Goal: Transaction & Acquisition: Purchase product/service

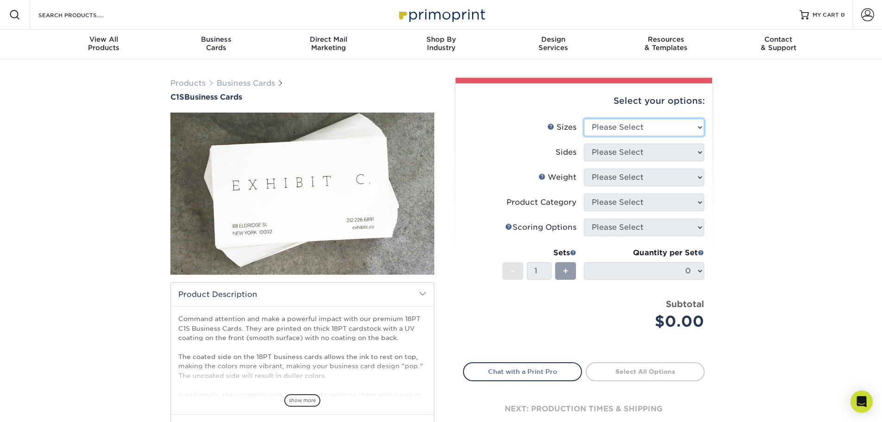
click at [675, 129] on select "Please Select 2" x 3.5" - Standard 2.125" x 3.375" - European 2.5" x 2.5" - Squ…" at bounding box center [644, 128] width 120 height 18
select select "2.00x3.50"
click at [584, 119] on select "Please Select 2" x 3.5" - Standard 2.125" x 3.375" - European 2.5" x 2.5" - Squ…" at bounding box center [644, 128] width 120 height 18
click at [638, 150] on select "Please Select Print Both Sides Print Front Only" at bounding box center [644, 153] width 120 height 18
select select "13abbda7-1d64-4f25-8bb2-c179b224825d"
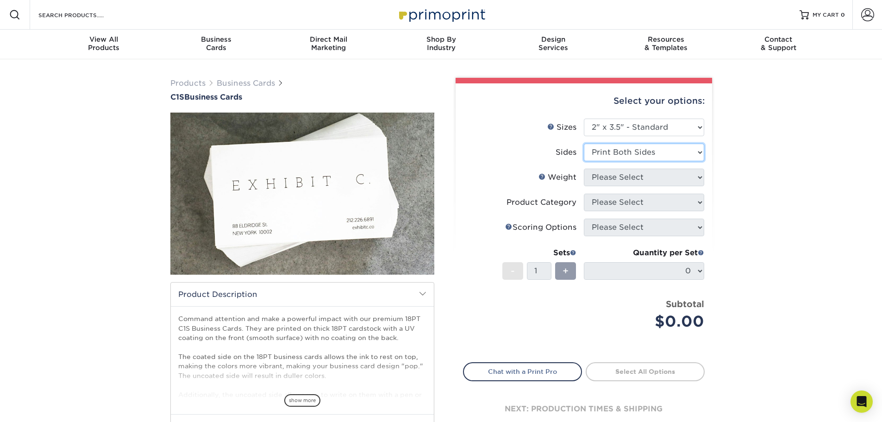
click at [584, 144] on select "Please Select Print Both Sides Print Front Only" at bounding box center [644, 153] width 120 height 18
click at [636, 179] on select "Please Select 18PT C1S" at bounding box center [644, 178] width 120 height 18
select select "18PTC1S"
click at [584, 169] on select "Please Select 18PT C1S" at bounding box center [644, 178] width 120 height 18
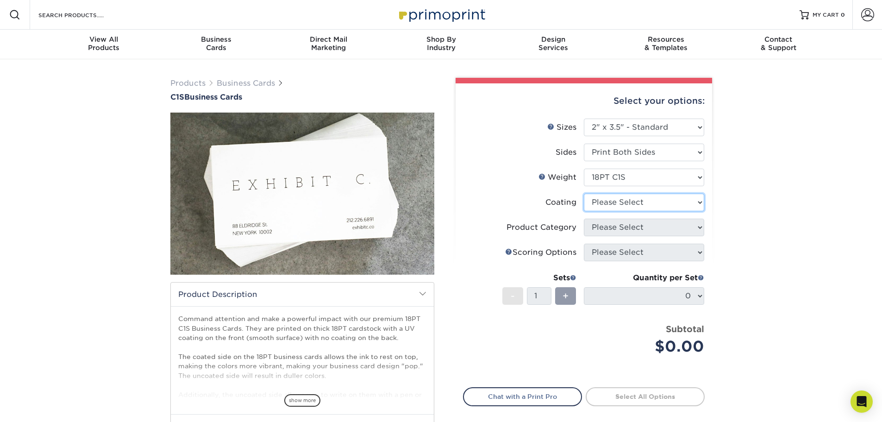
click at [642, 202] on select at bounding box center [644, 203] width 120 height 18
select select "1e8116af-acfc-44b1-83dc-8181aa338834"
click at [584, 194] on select at bounding box center [644, 203] width 120 height 18
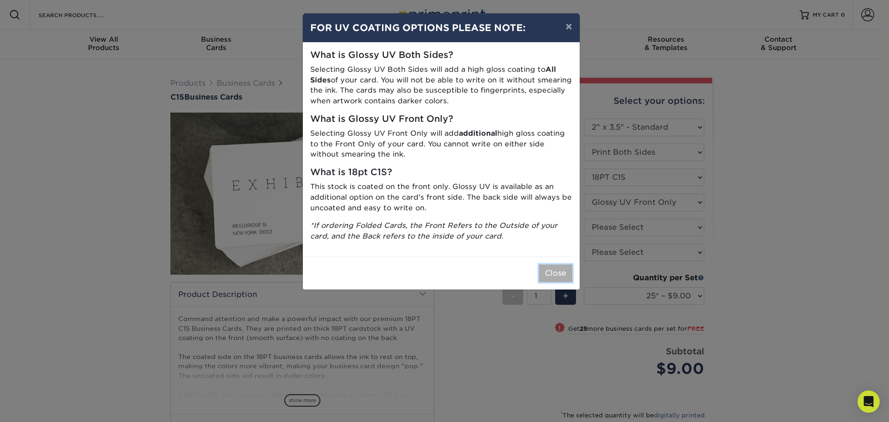
click at [554, 272] on button "Close" at bounding box center [555, 273] width 33 height 18
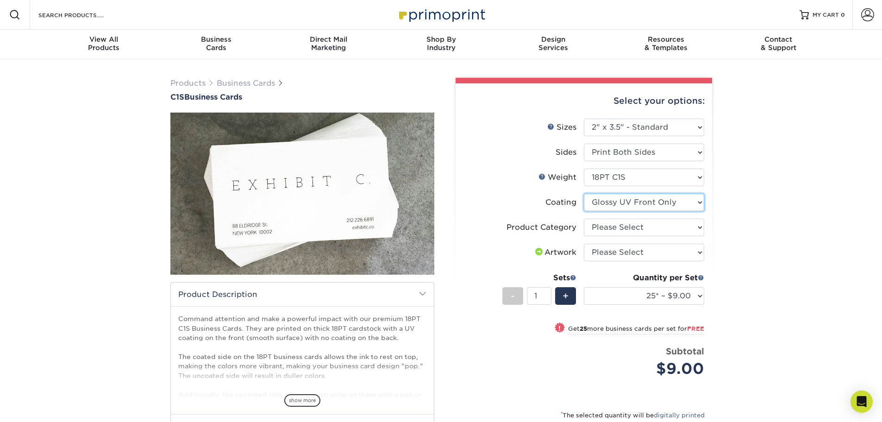
click at [683, 204] on select at bounding box center [644, 203] width 120 height 18
click at [739, 200] on div "Products Business Cards C1S Business Cards" at bounding box center [441, 297] width 882 height 476
click at [676, 227] on select "Please Select Business Cards" at bounding box center [644, 228] width 120 height 18
select select "3b5148f1-0588-4f88-a218-97bcfdce65c1"
click at [584, 219] on select "Please Select Business Cards" at bounding box center [644, 228] width 120 height 18
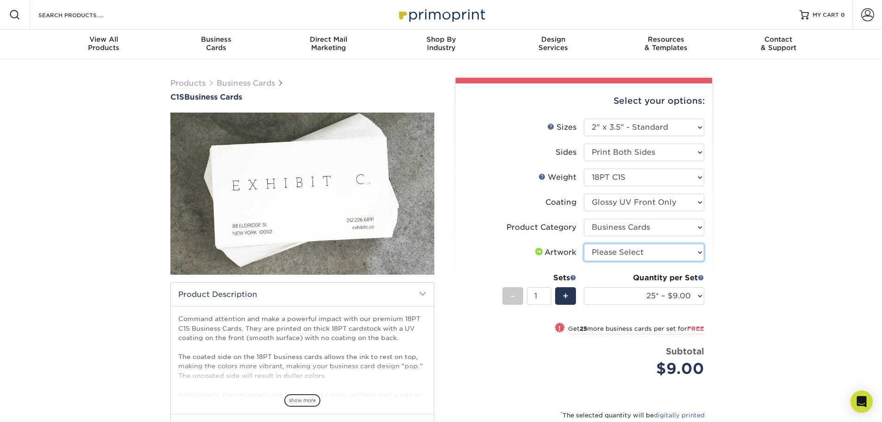
click at [675, 247] on select "Please Select I will upload files I need a design - $100" at bounding box center [644, 253] width 120 height 18
select select "upload"
click at [584, 244] on select "Please Select I will upload files I need a design - $100" at bounding box center [644, 253] width 120 height 18
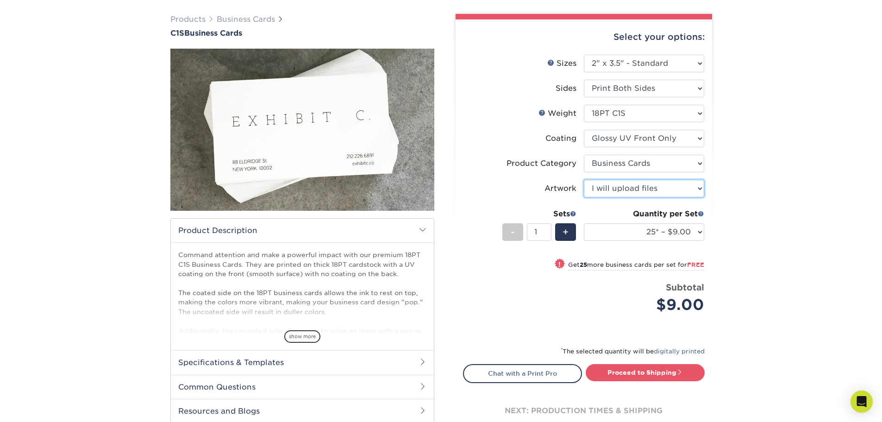
scroll to position [93, 0]
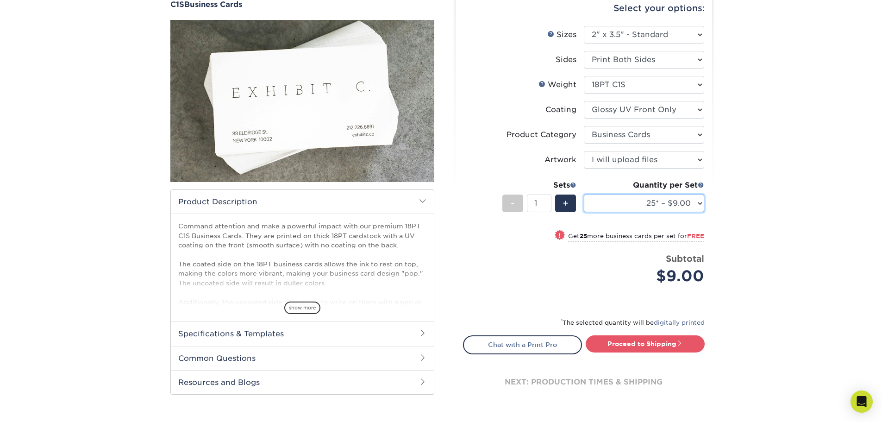
click at [701, 204] on select "25* – $9.00 50* – $9.00 75* – $9.00 100* – $9.00 250* – $20.00 500 – $39.00 100…" at bounding box center [644, 203] width 120 height 18
click at [584, 194] on select "25* – $9.00 50* – $9.00 75* – $9.00 100* – $9.00 250* – $20.00 500 – $39.00 100…" at bounding box center [644, 203] width 120 height 18
click at [698, 203] on select "25* – $9.00 50* – $9.00 75* – $9.00 100* – $9.00 250* – $20.00 500 – $39.00 100…" at bounding box center [644, 203] width 120 height 18
select select "250* – $20.00"
click at [584, 194] on select "25* – $9.00 50* – $9.00 75* – $9.00 100* – $9.00 250* – $20.00 500 – $39.00 100…" at bounding box center [644, 203] width 120 height 18
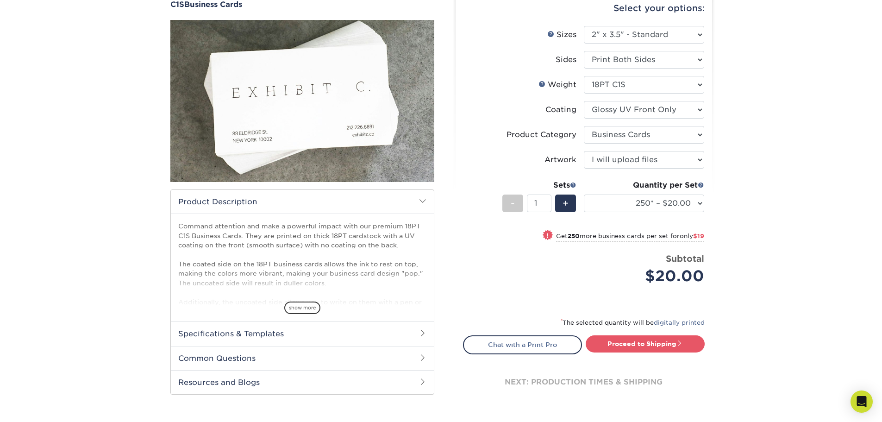
click at [736, 236] on div "Products Business Cards C1S Business Cards" at bounding box center [441, 205] width 882 height 476
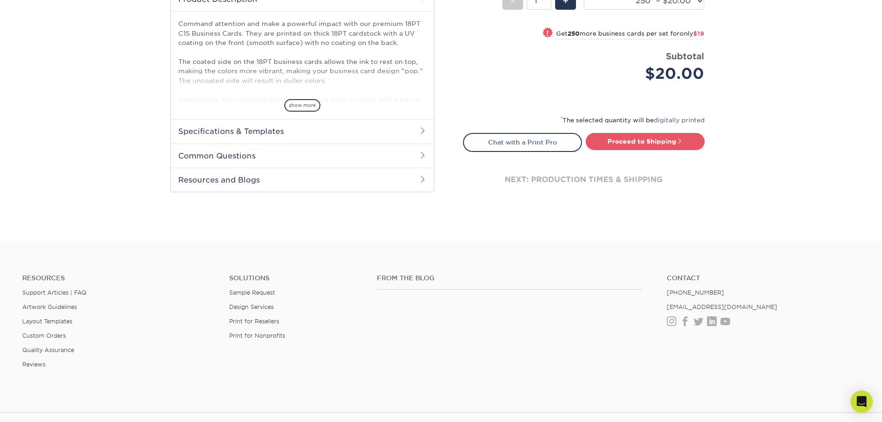
scroll to position [185, 0]
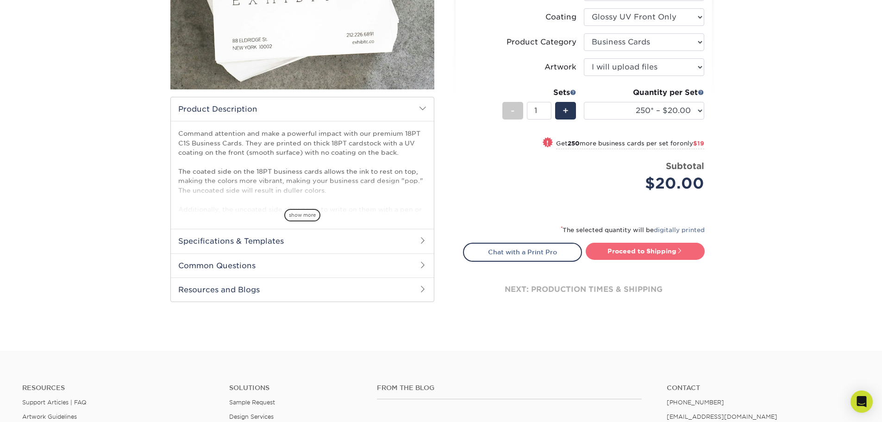
click at [643, 250] on link "Proceed to Shipping" at bounding box center [645, 251] width 119 height 17
type input "Set 1"
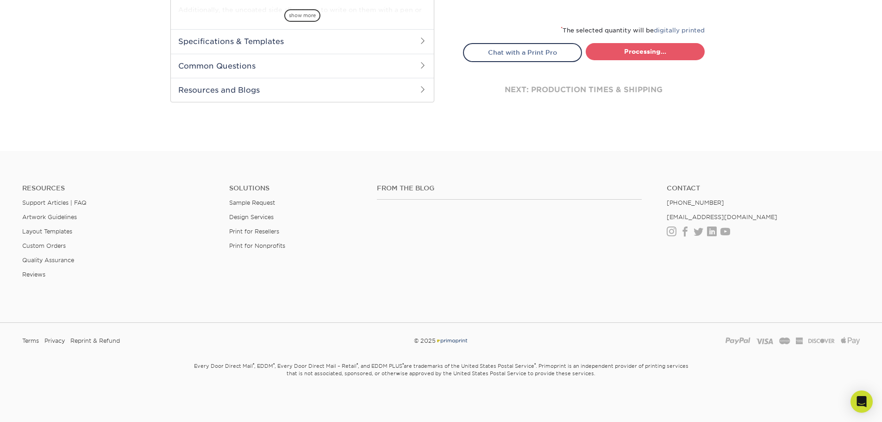
select select "cc64f0bf-51ce-406b-b6ca-f03cd1fca999"
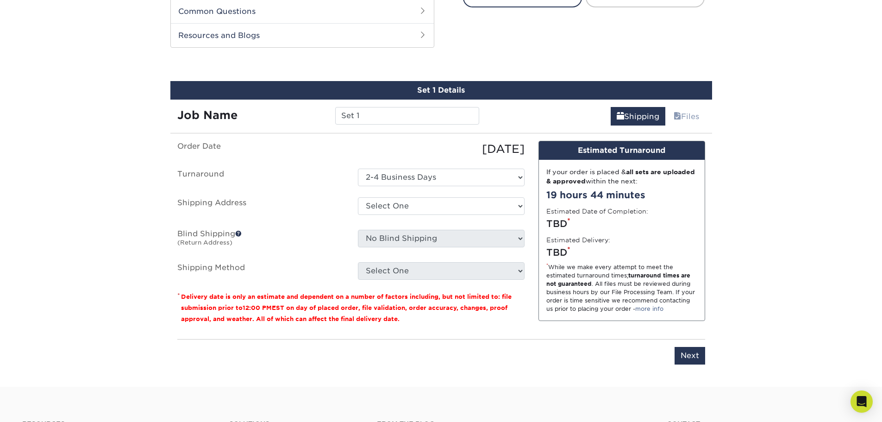
scroll to position [453, 0]
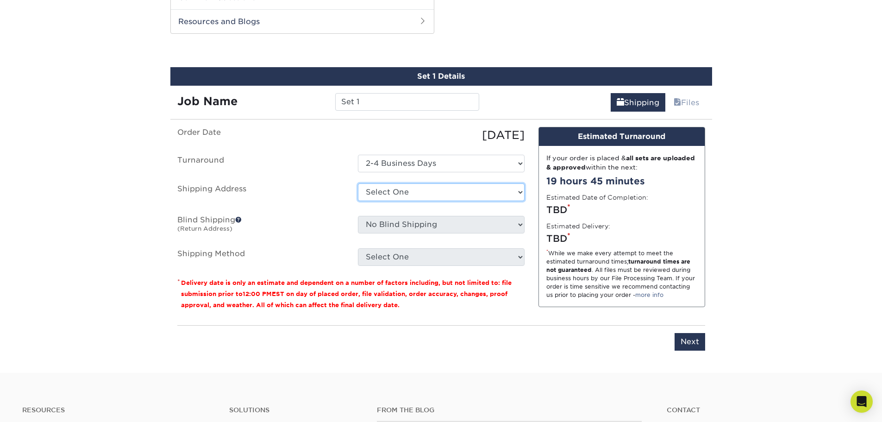
click at [464, 194] on select "Select One + Add New Address - Login" at bounding box center [441, 192] width 167 height 18
select select "newaddress"
click at [358, 183] on select "Select One + Add New Address - Login" at bounding box center [441, 192] width 167 height 18
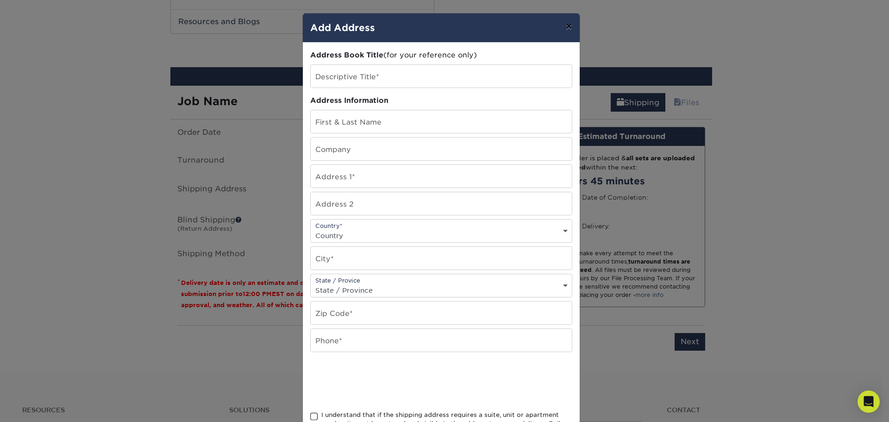
click at [567, 24] on button "×" at bounding box center [568, 26] width 21 height 26
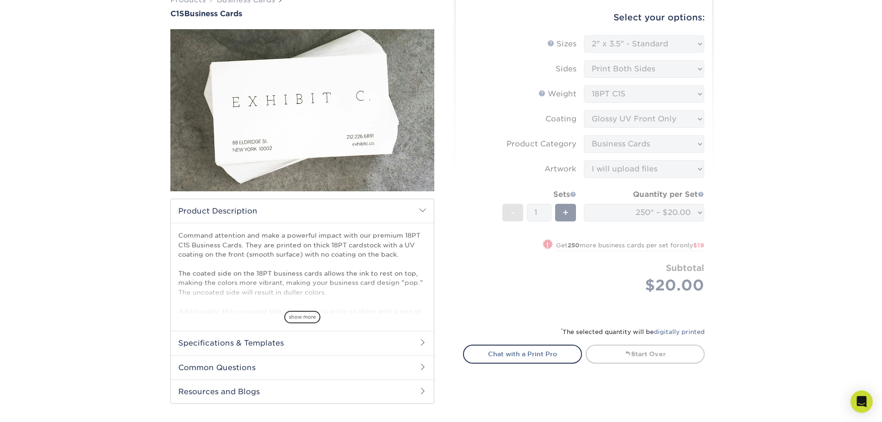
scroll to position [93, 0]
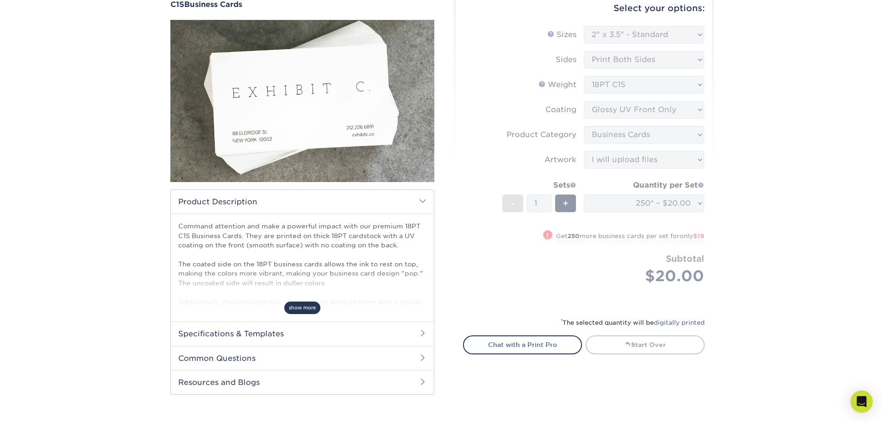
click at [303, 304] on span "show more" at bounding box center [302, 307] width 36 height 13
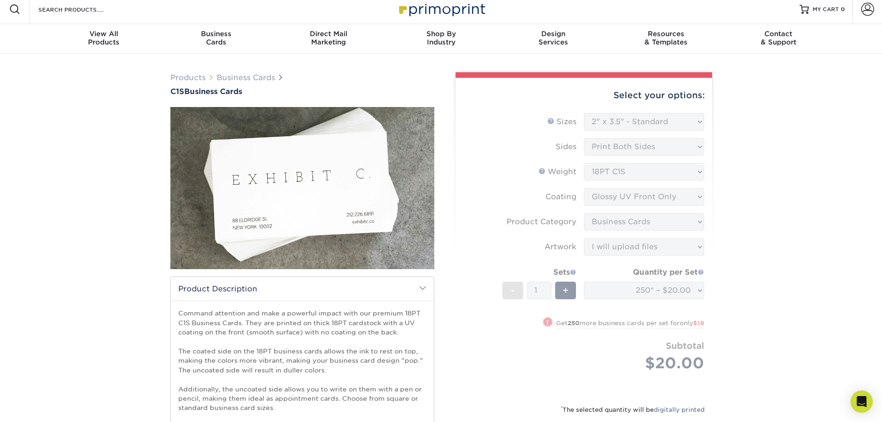
scroll to position [0, 0]
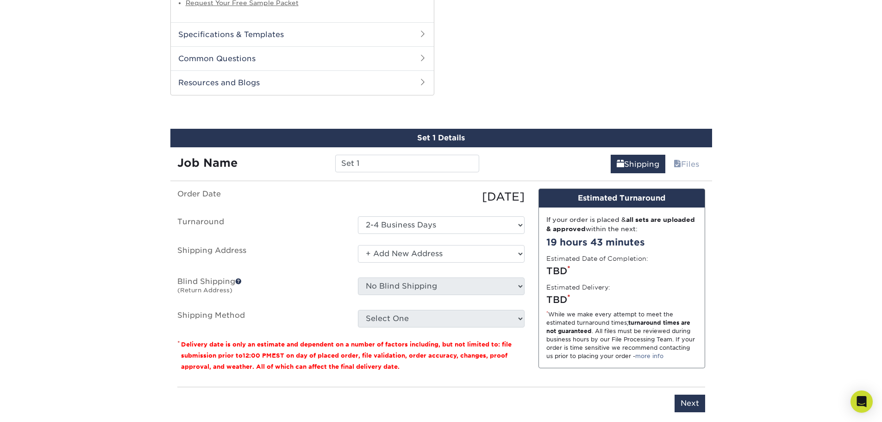
scroll to position [556, 0]
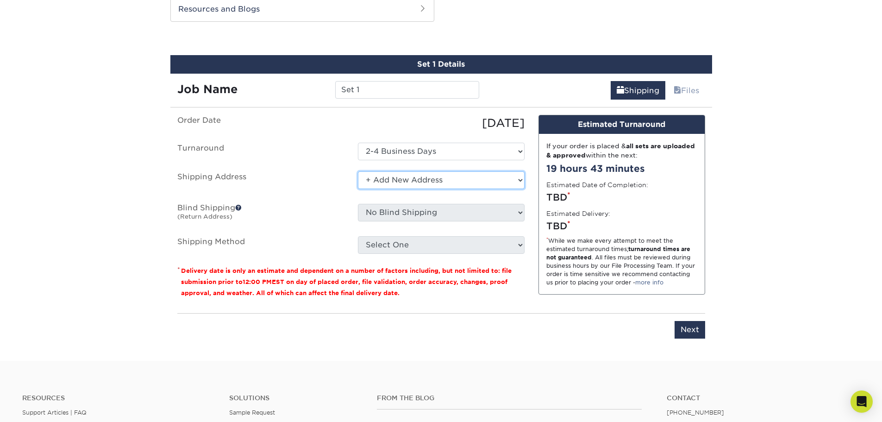
click at [459, 179] on select "Select One + Add New Address - Login" at bounding box center [441, 180] width 167 height 18
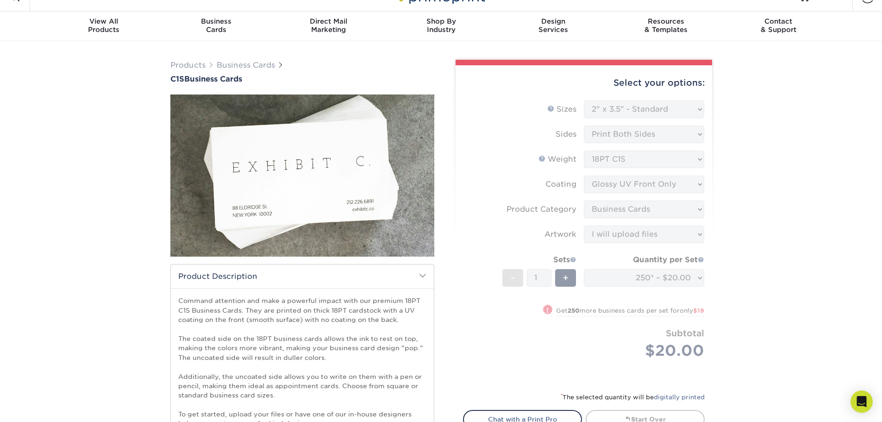
scroll to position [0, 0]
